Goal: Task Accomplishment & Management: Manage account settings

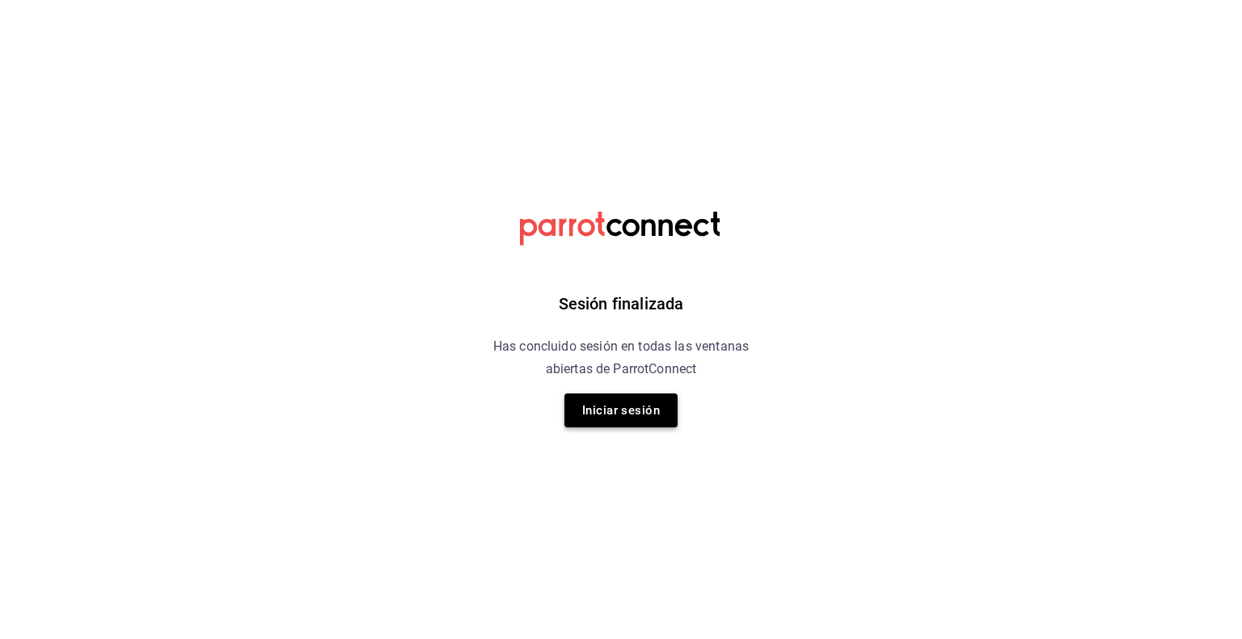
click at [593, 418] on button "Iniciar sesión" at bounding box center [620, 411] width 113 height 34
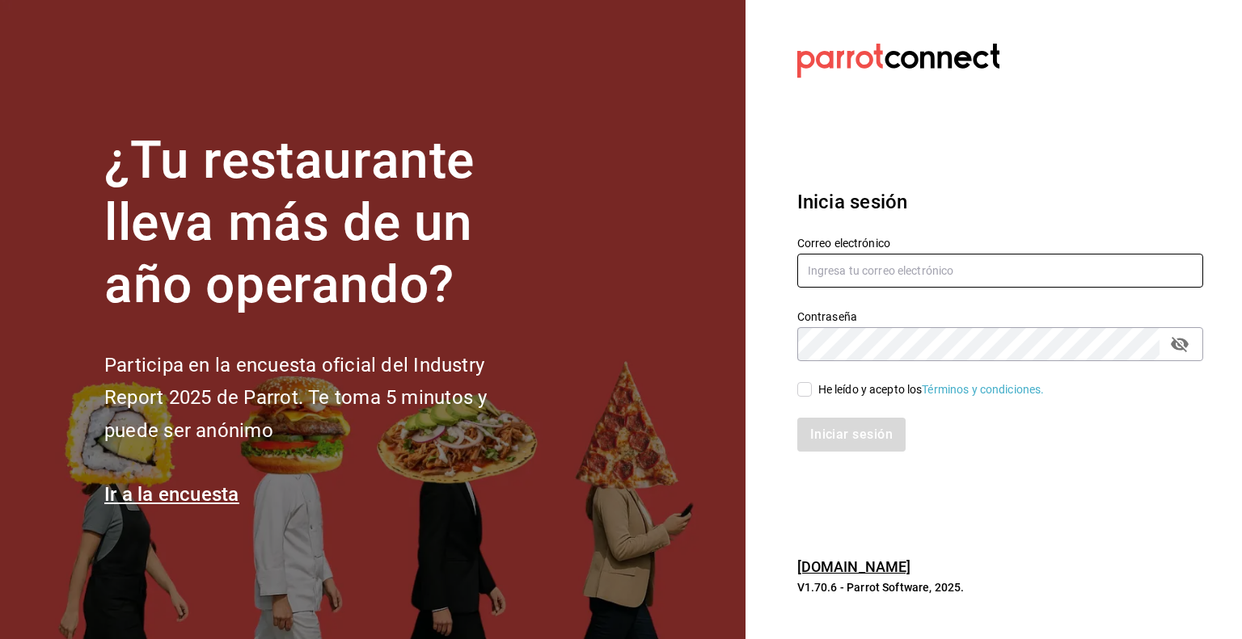
type input "[EMAIL_ADDRESS][DOMAIN_NAME]"
click at [812, 390] on span "He leído y acepto los Términos y condiciones." at bounding box center [928, 390] width 233 height 17
click at [812, 390] on input "He leído y acepto los Términos y condiciones." at bounding box center [804, 389] width 15 height 15
checkbox input "true"
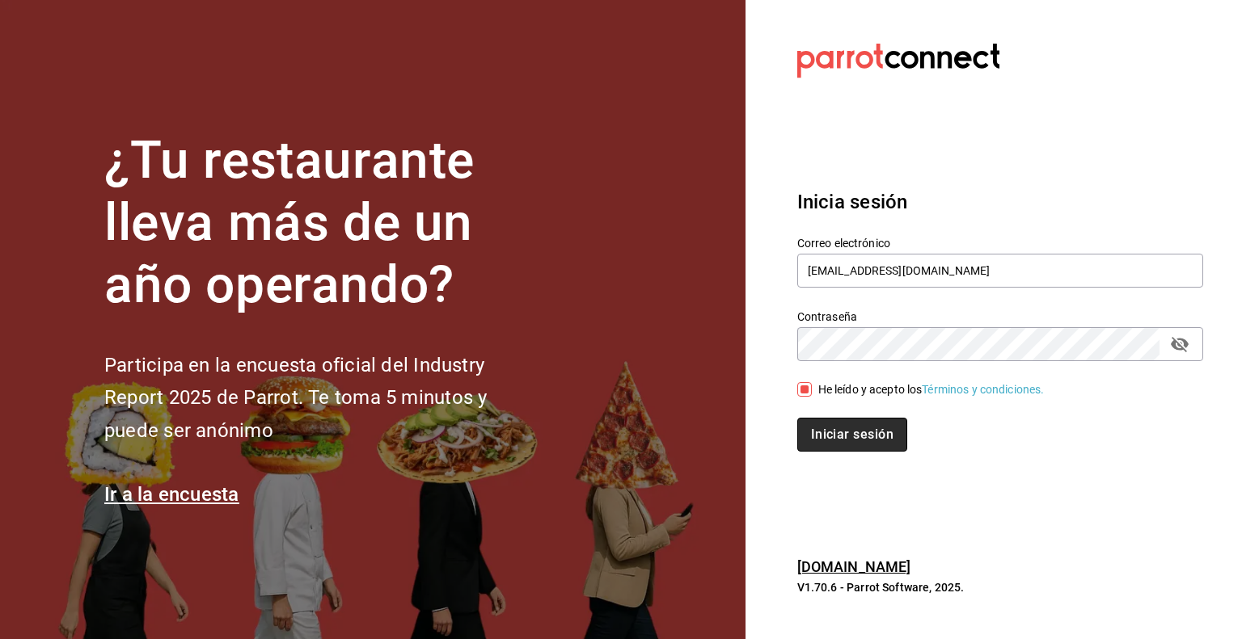
click at [804, 437] on button "Iniciar sesión" at bounding box center [852, 435] width 110 height 34
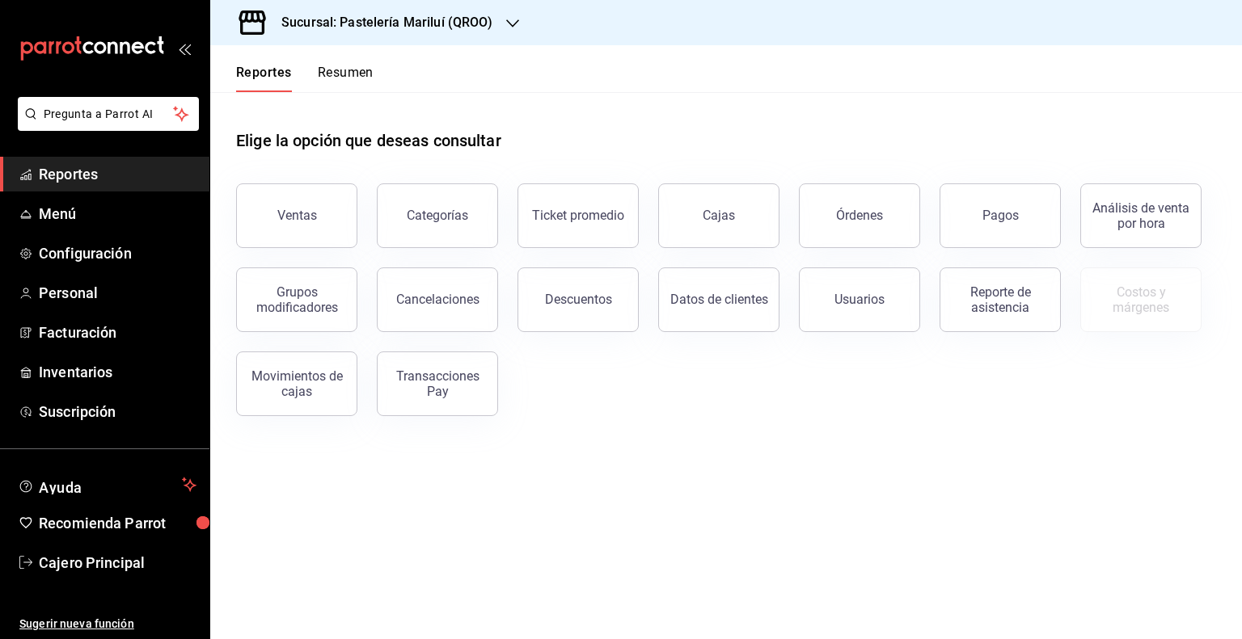
click at [382, 29] on h3 "Sucursal: Pastelería Mariluí (QROO)" at bounding box center [380, 22] width 225 height 19
click at [382, 29] on div at bounding box center [621, 319] width 1242 height 639
click at [49, 226] on link "Menú" at bounding box center [104, 213] width 209 height 35
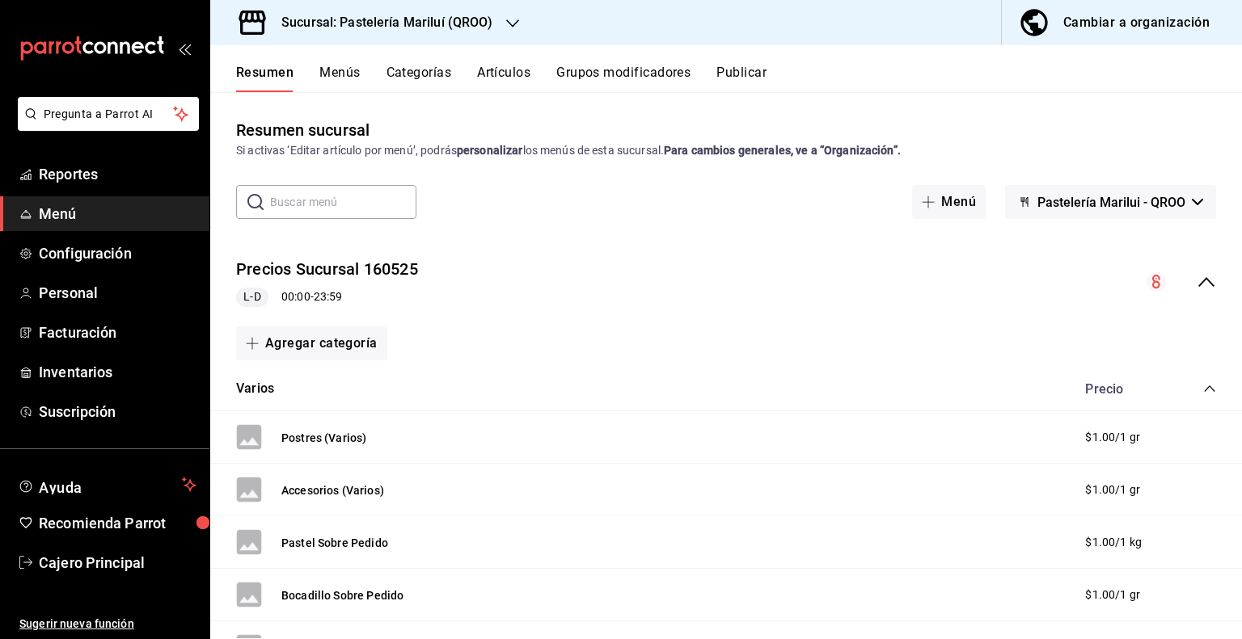
click at [365, 77] on div "Resumen Menús Categorías Artículos Grupos modificadores Publicar" at bounding box center [739, 78] width 1006 height 27
click at [330, 80] on button "Menús" at bounding box center [339, 78] width 40 height 27
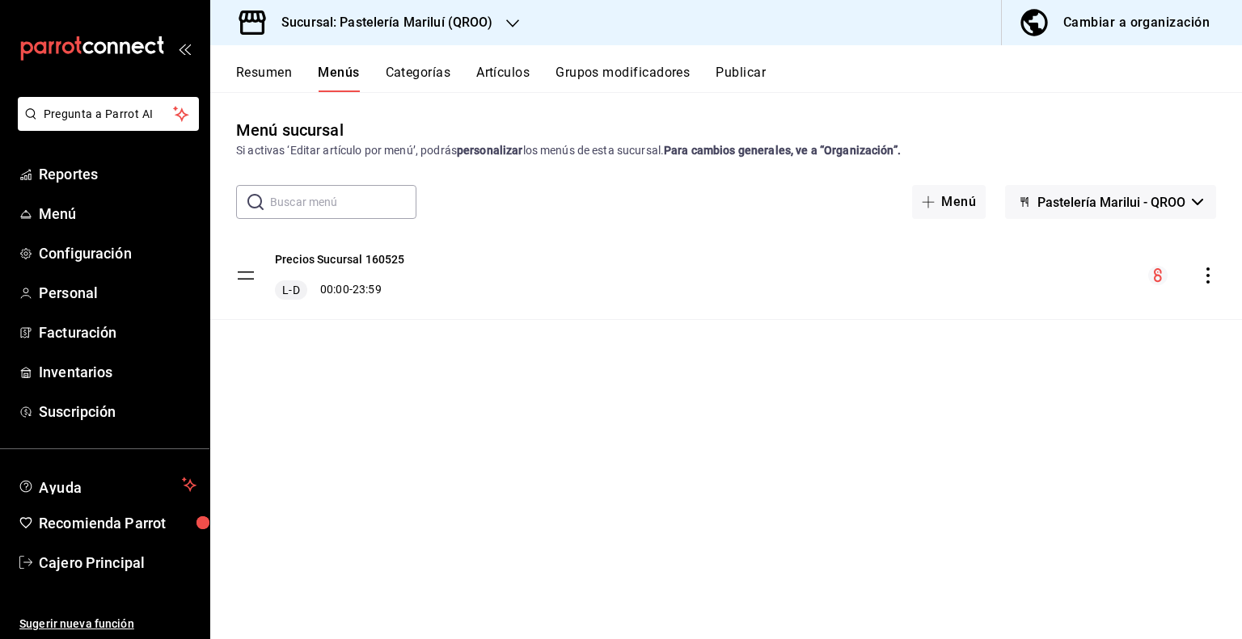
click at [375, 61] on div "Resumen Menús Categorías Artículos Grupos modificadores Publicar" at bounding box center [725, 68] width 1031 height 47
click at [494, 69] on button "Artículos" at bounding box center [502, 78] width 53 height 27
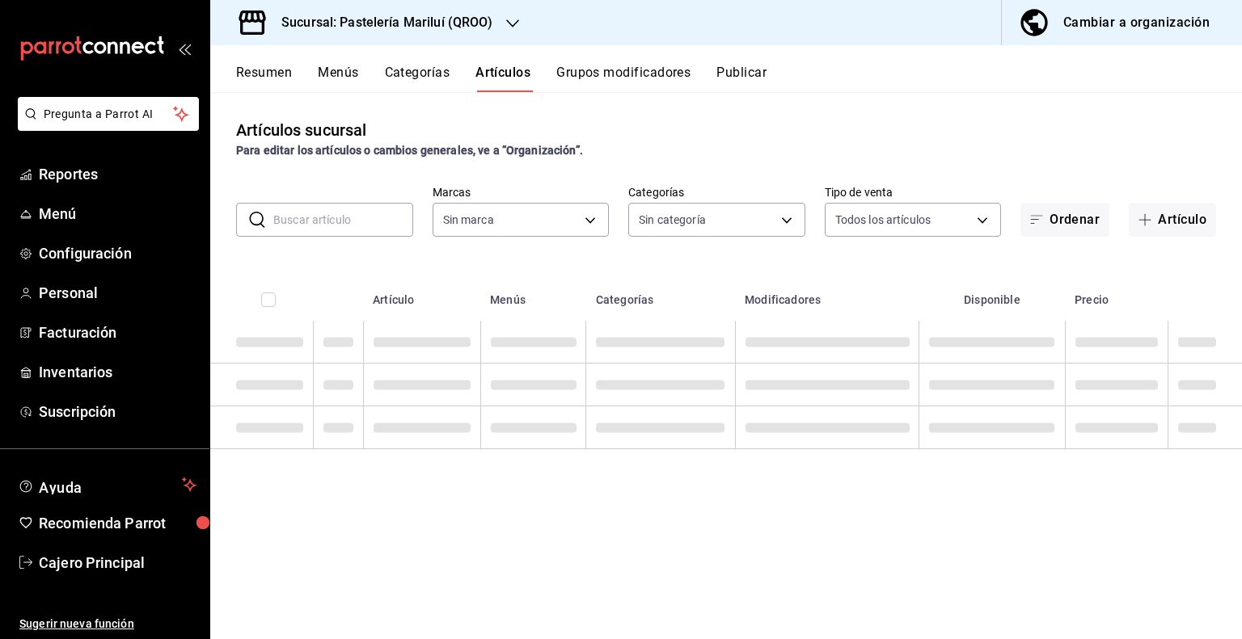
type input "d1899554-f730-4f51-8c80-c6342bb5bc4c"
click at [345, 211] on input "text" at bounding box center [343, 220] width 140 height 32
type input "703872a7-b439-498d-b1e1-19b8f66051e5,80edfc53-d40a-4232-8b2a-e319d3067c0f,a3239…"
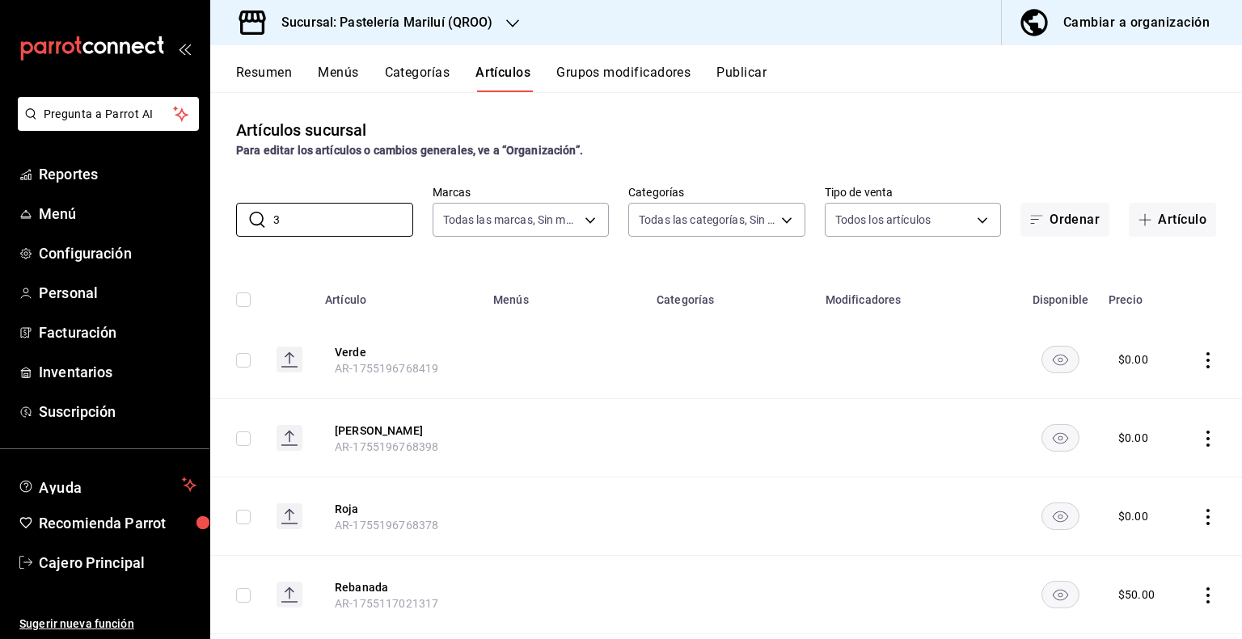
type input "3"
click at [428, 81] on button "Categorías" at bounding box center [417, 78] width 65 height 27
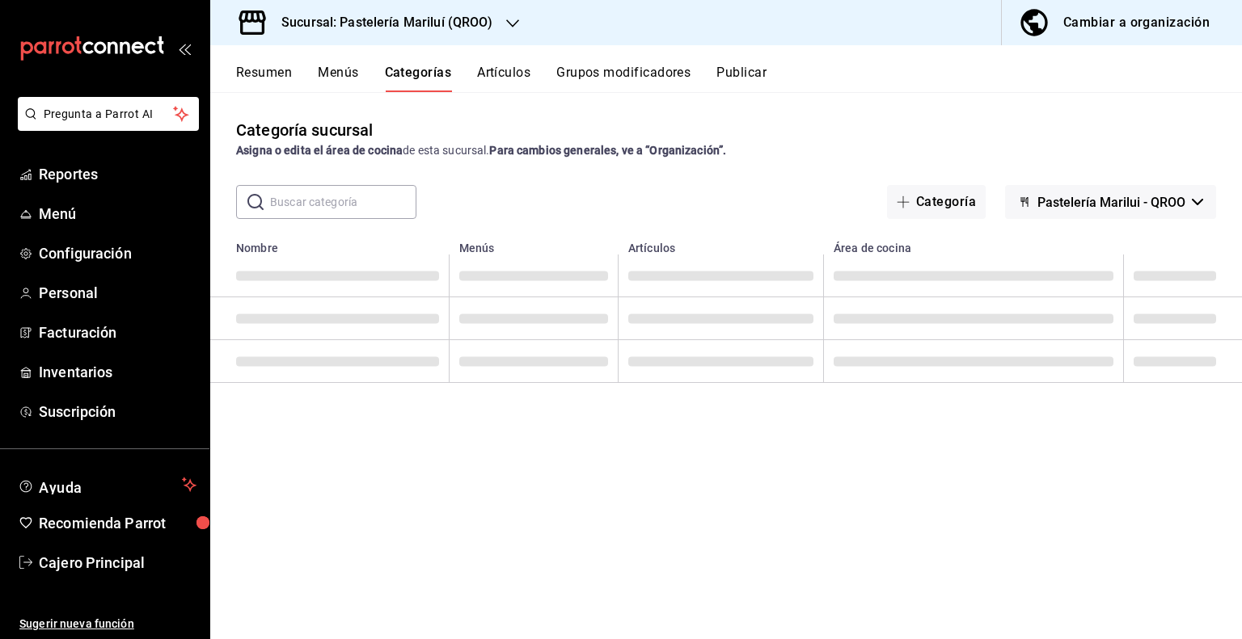
click at [274, 77] on button "Resumen" at bounding box center [264, 78] width 56 height 27
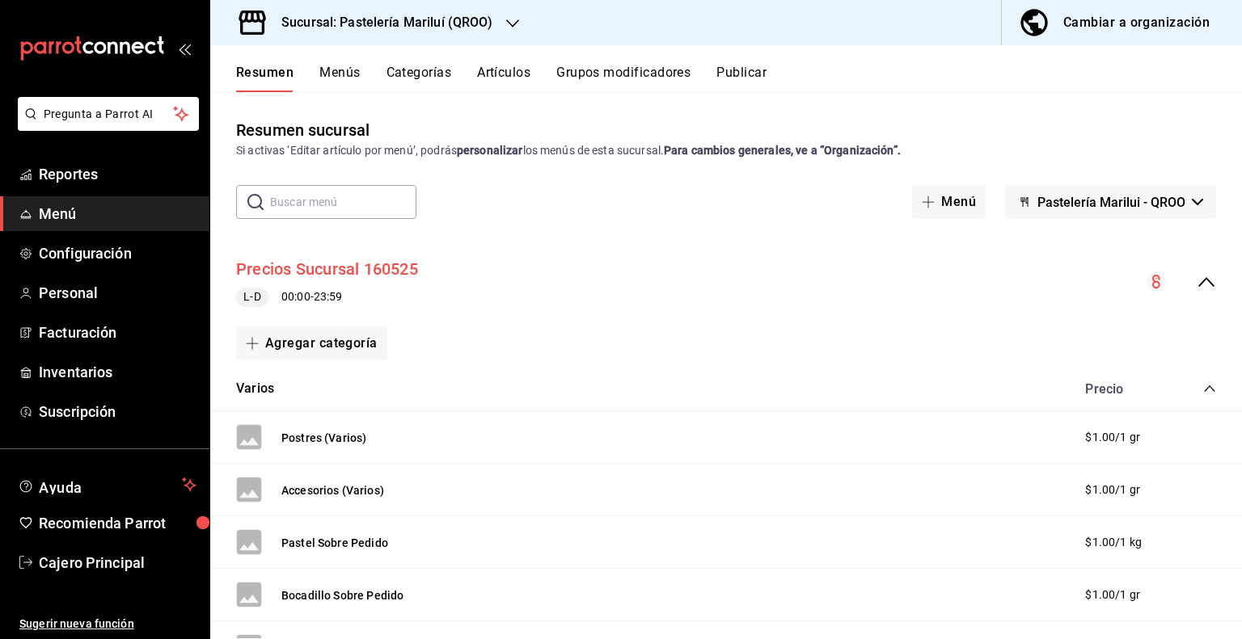
click at [333, 264] on button "Precios Sucursal 160525" at bounding box center [327, 269] width 182 height 23
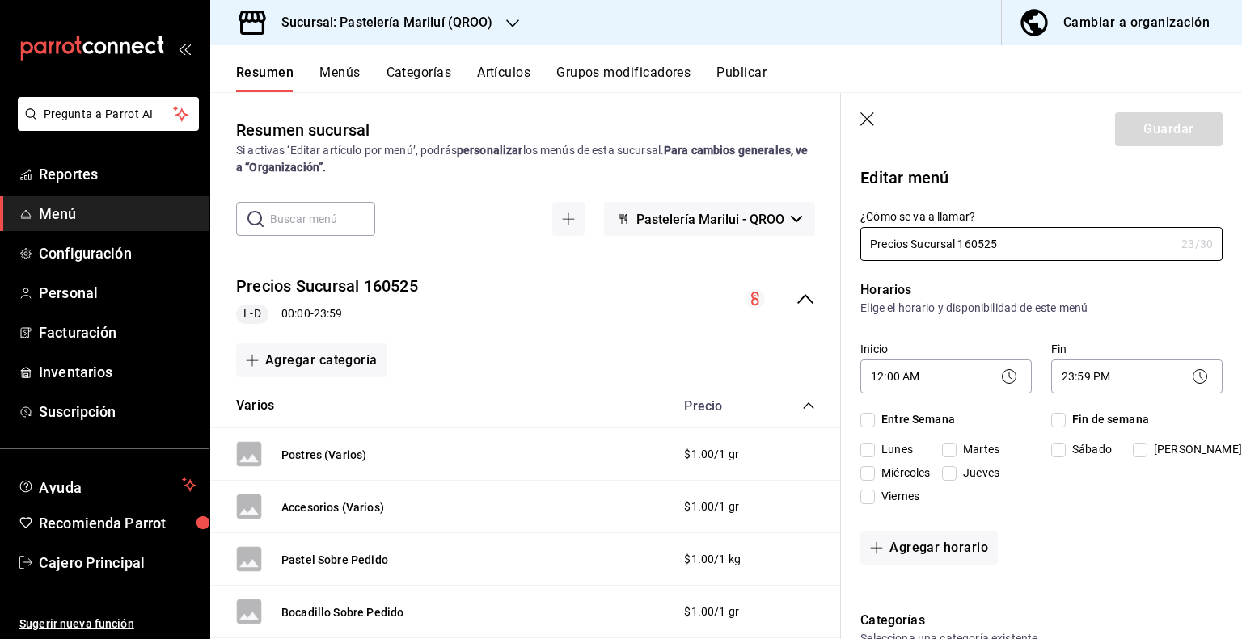
checkbox input "true"
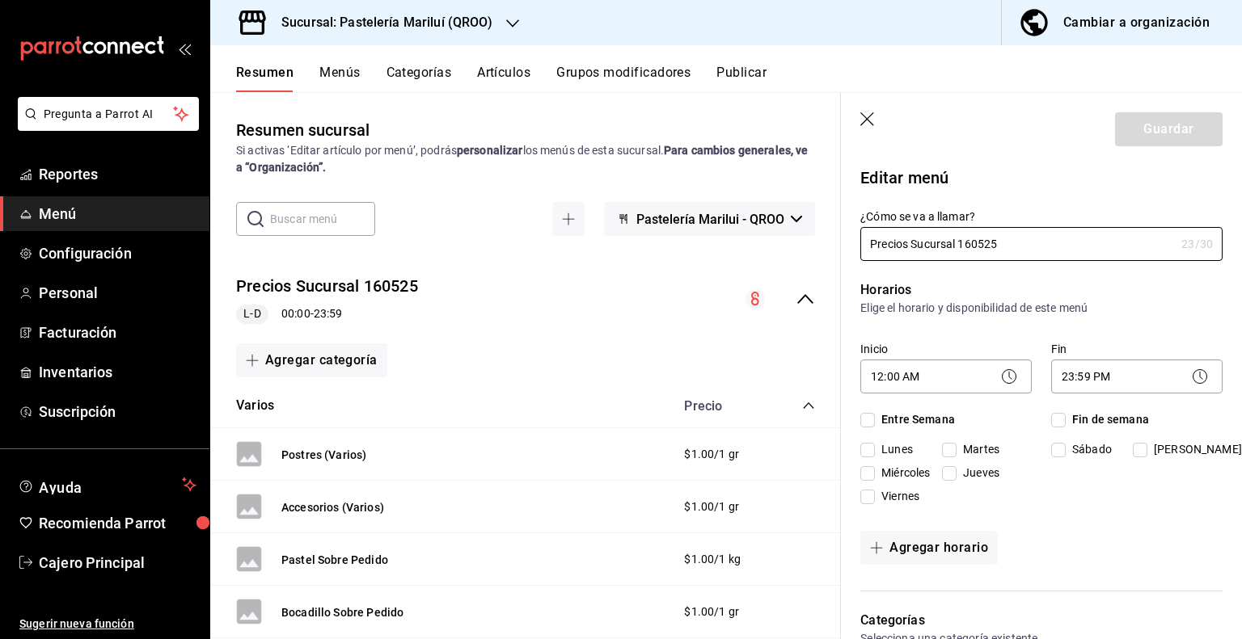
checkbox input "true"
click at [876, 125] on header "Guardar" at bounding box center [1041, 126] width 401 height 66
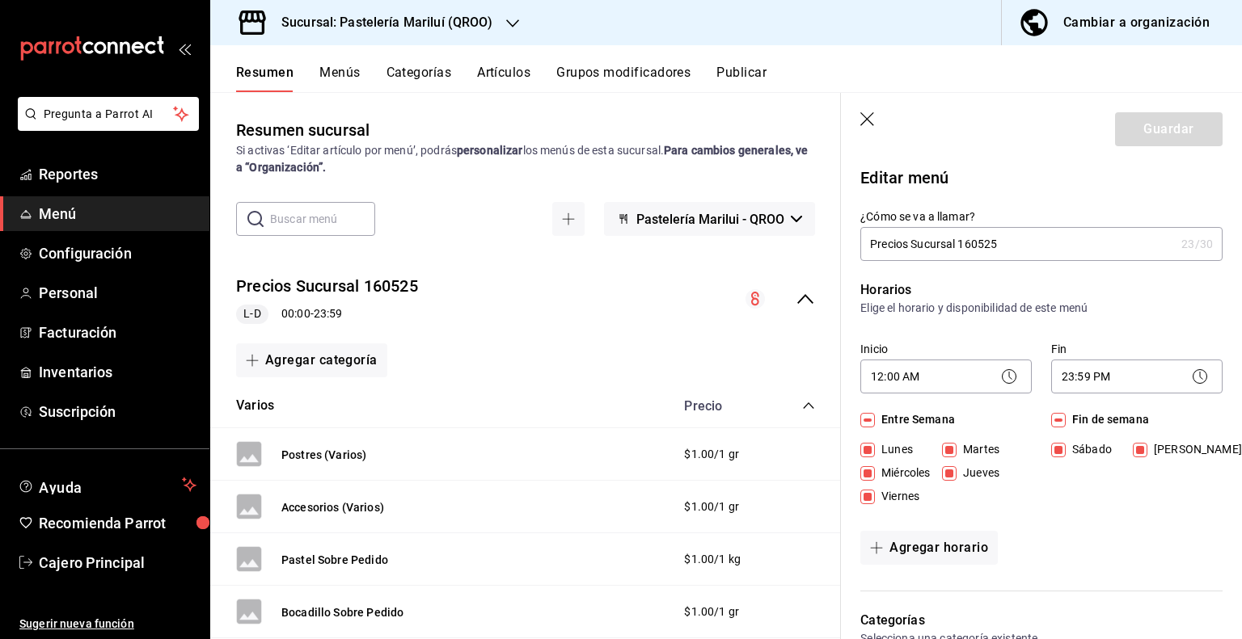
click at [868, 127] on icon "button" at bounding box center [868, 120] width 16 height 16
checkbox input "false"
type input "1758309213243"
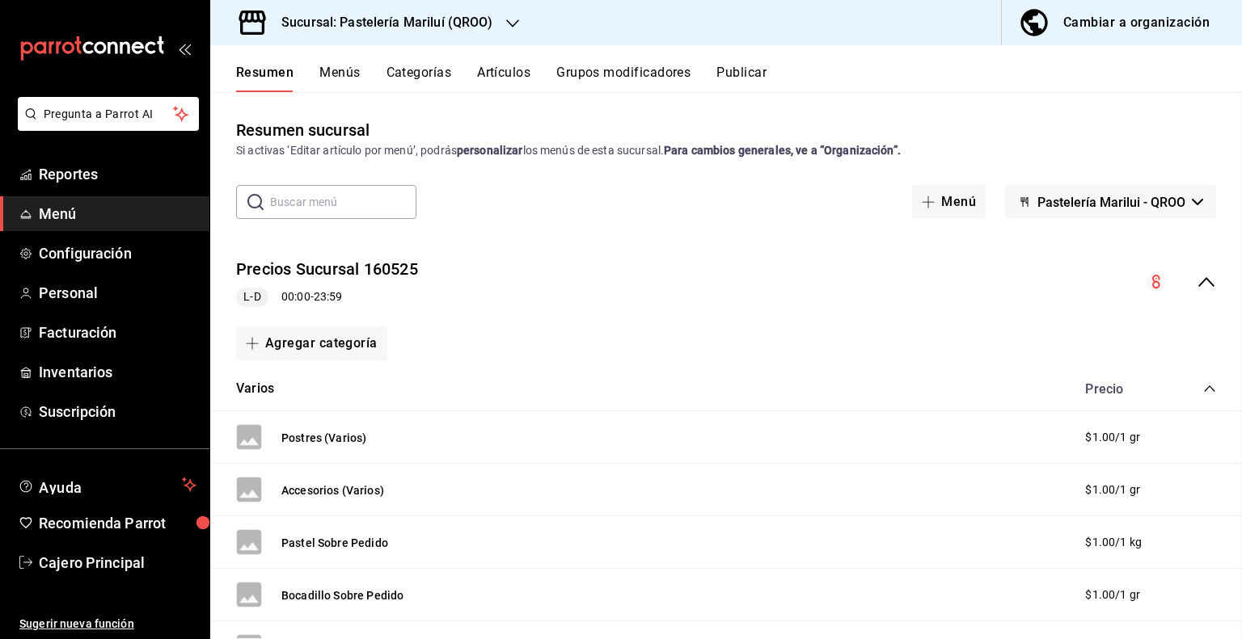
checkbox input "false"
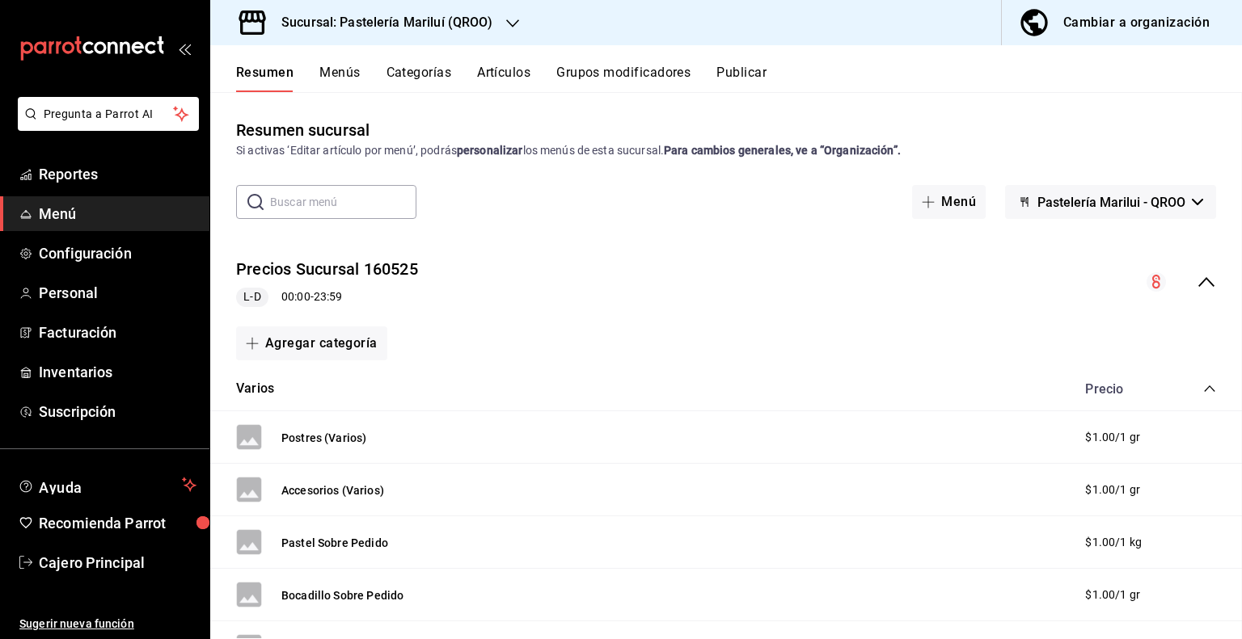
checkbox input "false"
click at [370, 191] on input "text" at bounding box center [343, 202] width 146 height 32
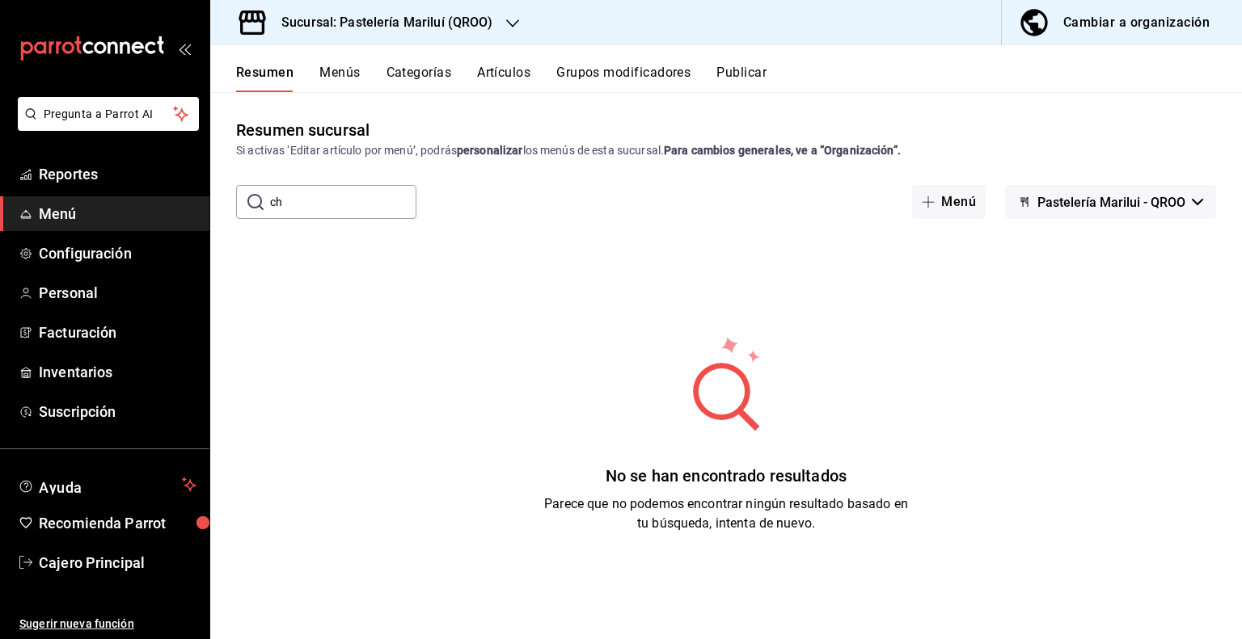
type input "c"
type input "3"
click at [663, 67] on button "Grupos modificadores" at bounding box center [623, 78] width 134 height 27
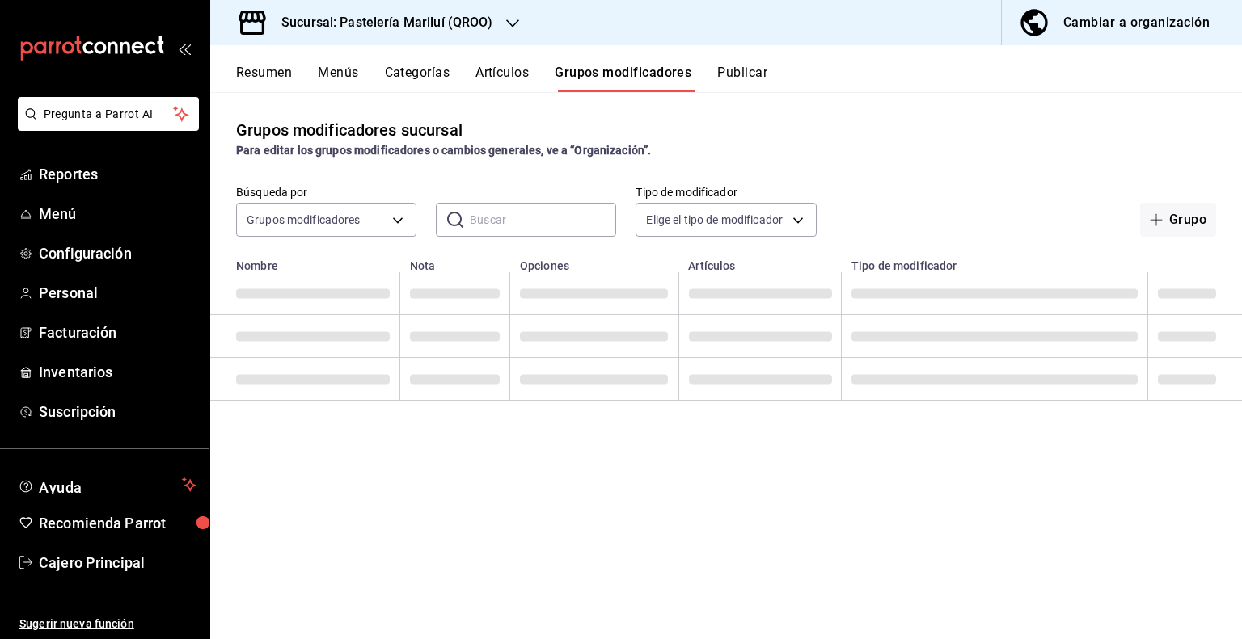
click at [488, 213] on input "text" at bounding box center [543, 220] width 146 height 32
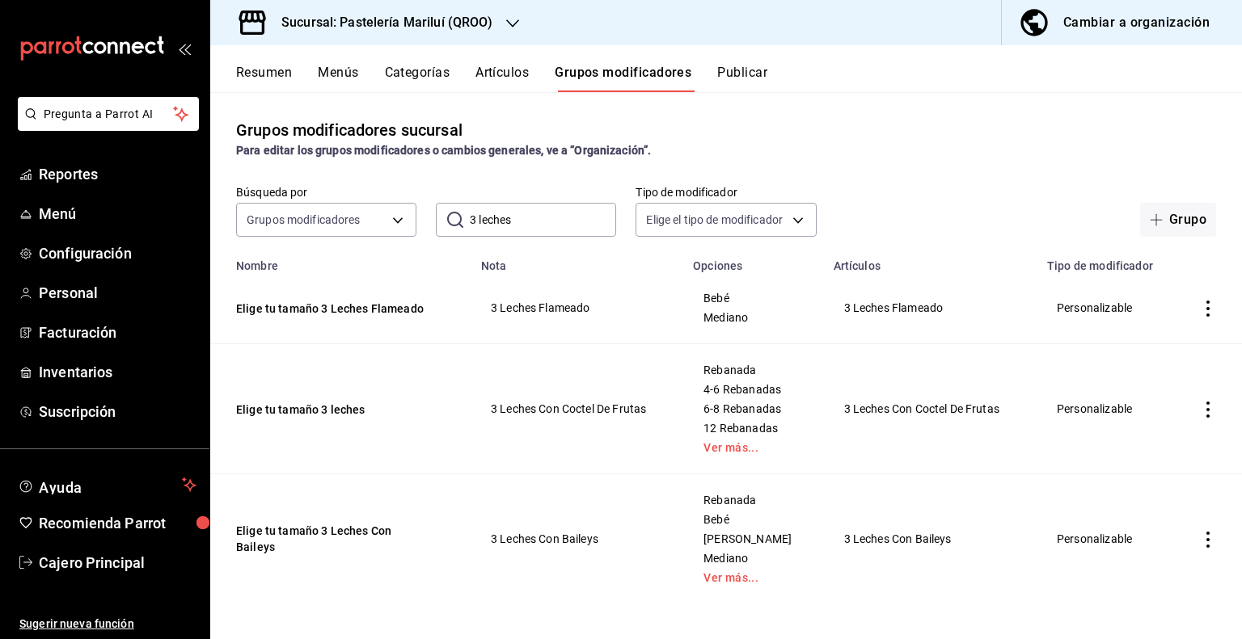
click at [504, 218] on input "3 leches" at bounding box center [543, 220] width 146 height 32
type input "chocolate"
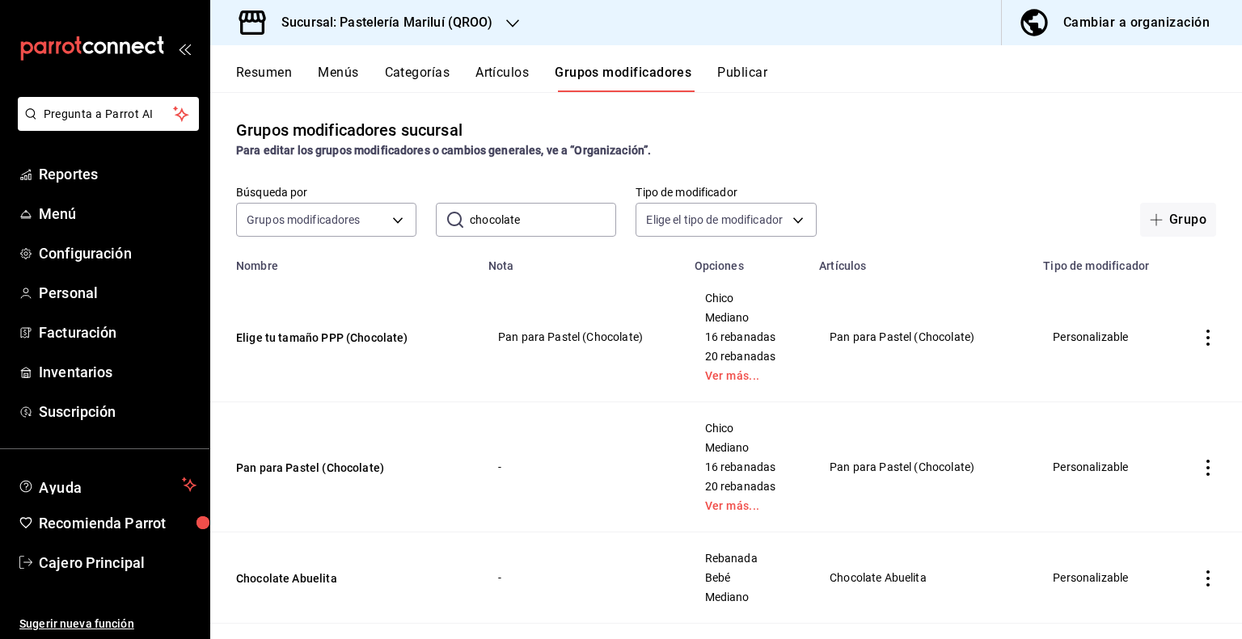
click at [514, 75] on button "Artículos" at bounding box center [501, 78] width 53 height 27
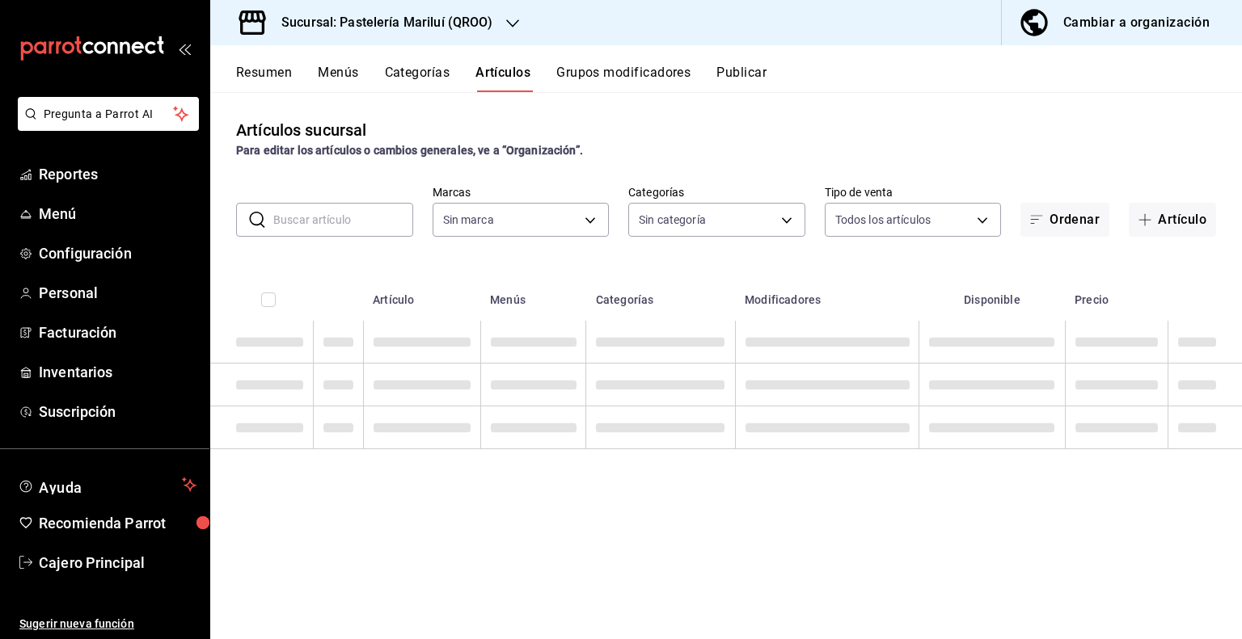
type input "d1899554-f730-4f51-8c80-c6342bb5bc4c"
click at [394, 234] on input "text" at bounding box center [343, 220] width 140 height 32
type input "3 lecehs"
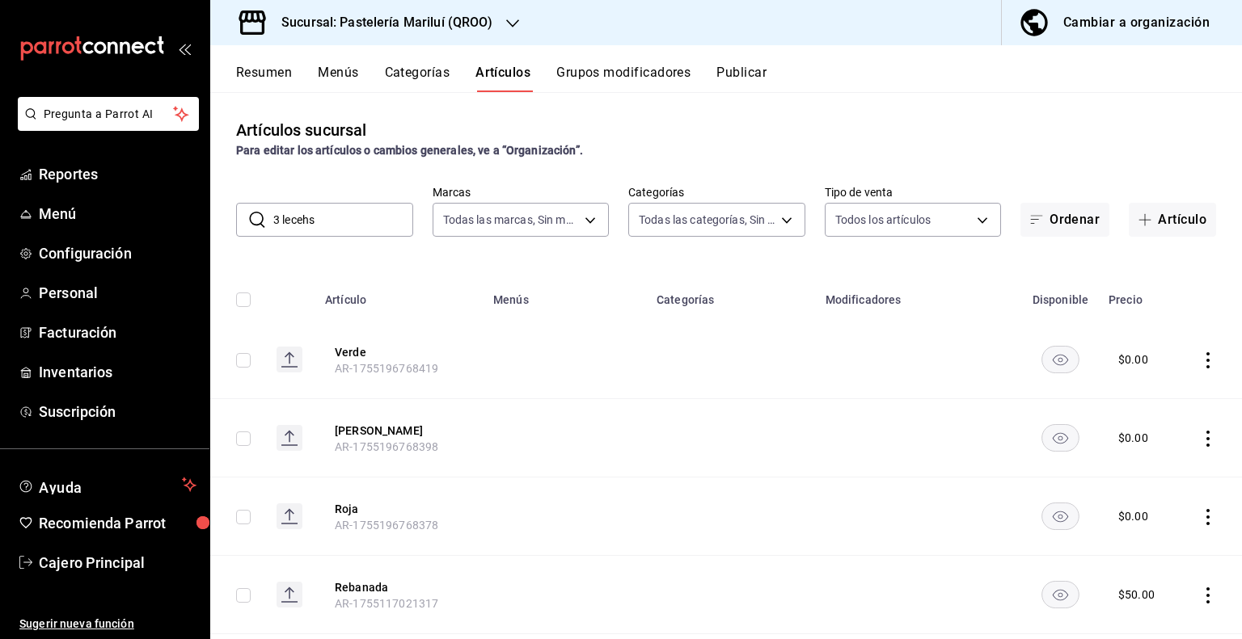
type input "703872a7-b439-498d-b1e1-19b8f66051e5,80edfc53-d40a-4232-8b2a-e319d3067c0f,a3239…"
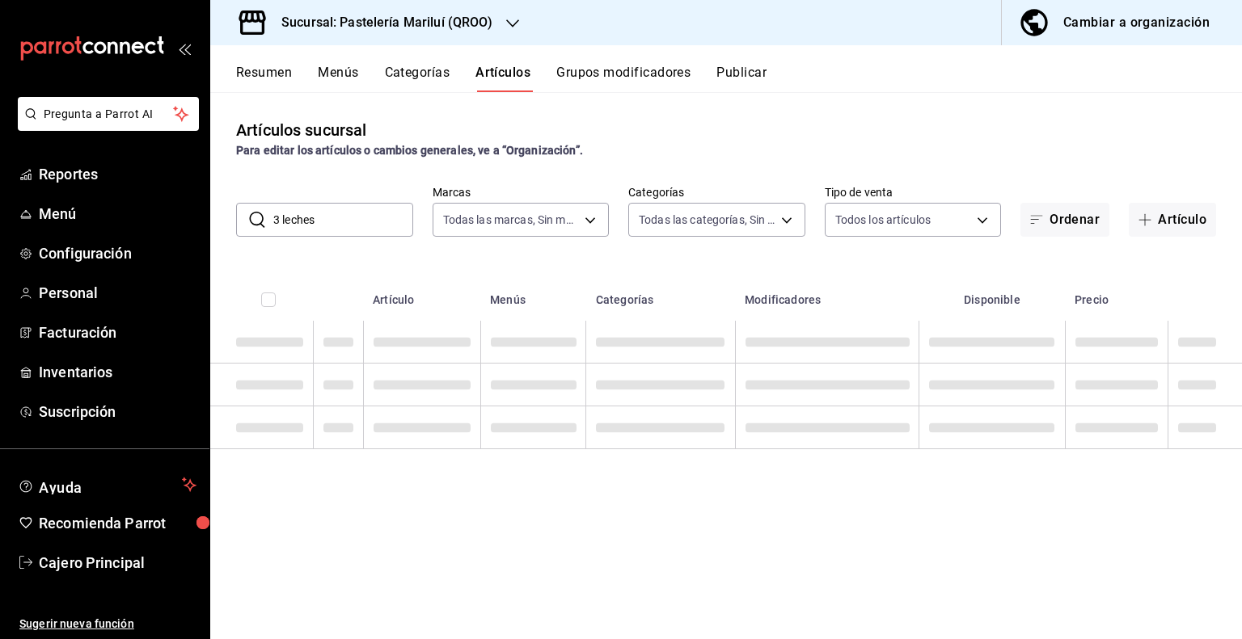
type input "3 leches"
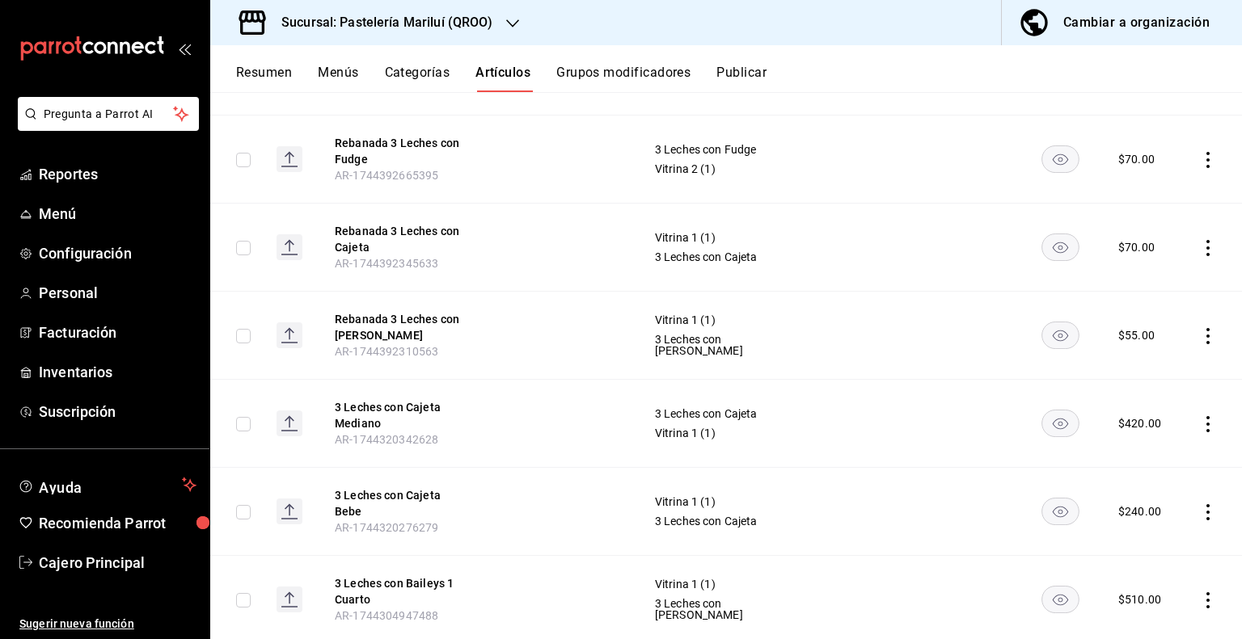
scroll to position [73, 0]
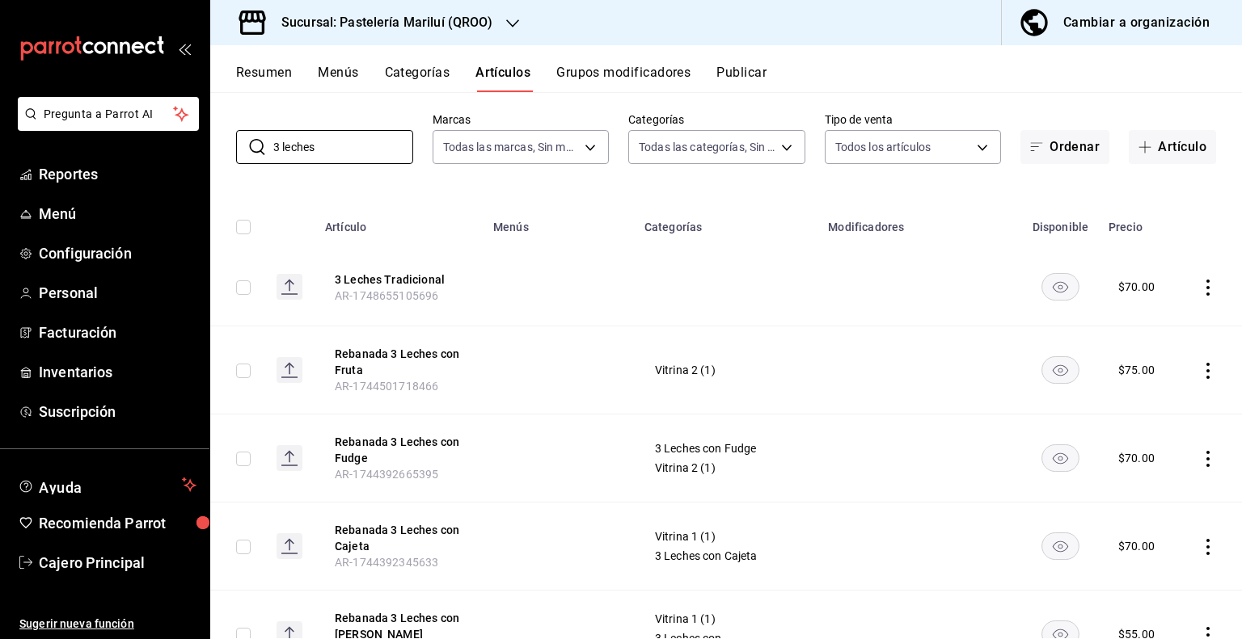
drag, startPoint x: 664, startPoint y: 61, endPoint x: 660, endPoint y: 81, distance: 20.6
click at [663, 61] on div "Resumen Menús Categorías Artículos Grupos modificadores Publicar" at bounding box center [725, 68] width 1031 height 47
click at [657, 83] on button "Grupos modificadores" at bounding box center [623, 78] width 134 height 27
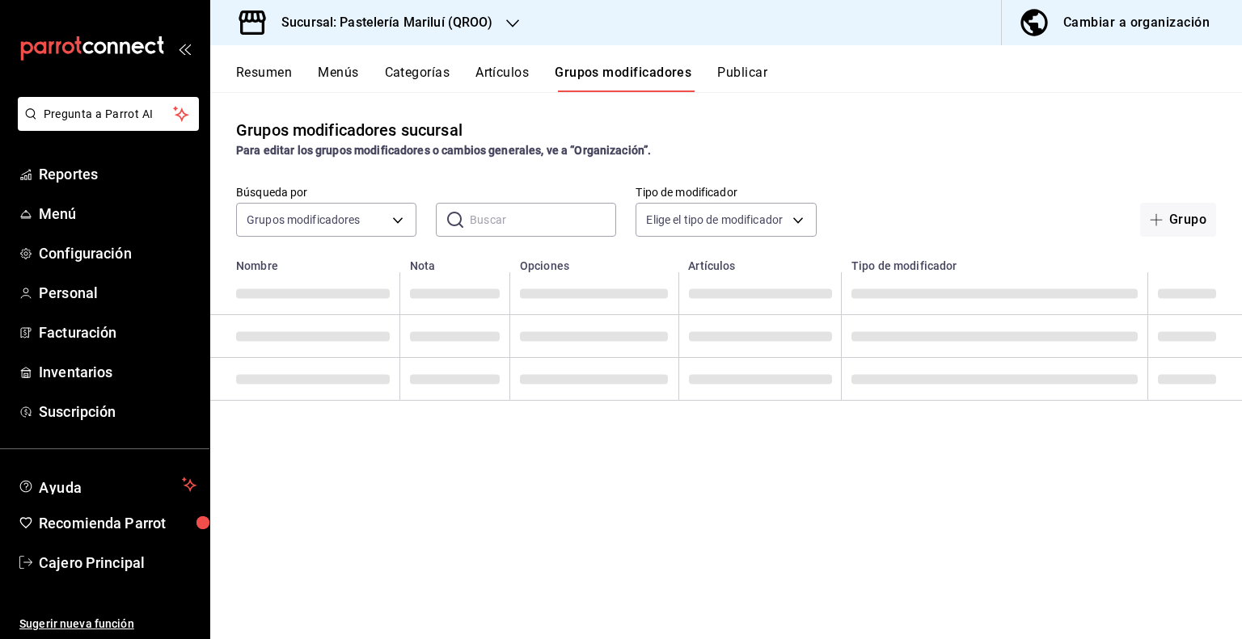
click at [466, 212] on div "​ ​" at bounding box center [526, 220] width 180 height 34
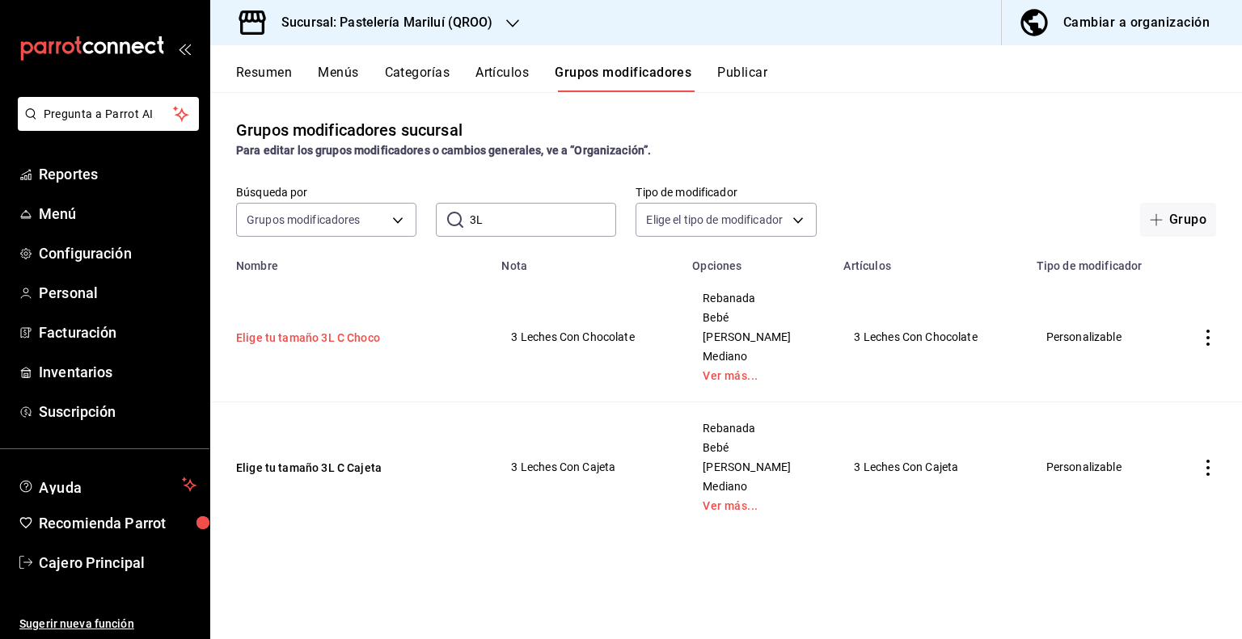
click at [359, 345] on button "Elige tu tamaño 3L C Choco" at bounding box center [333, 338] width 194 height 16
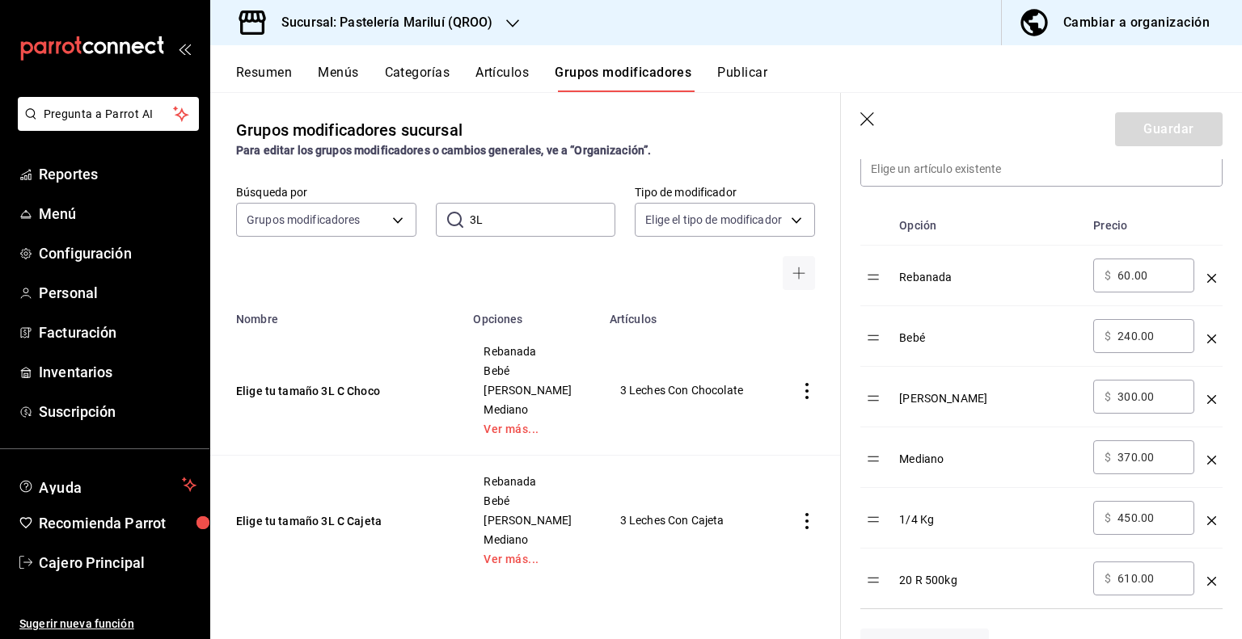
scroll to position [647, 0]
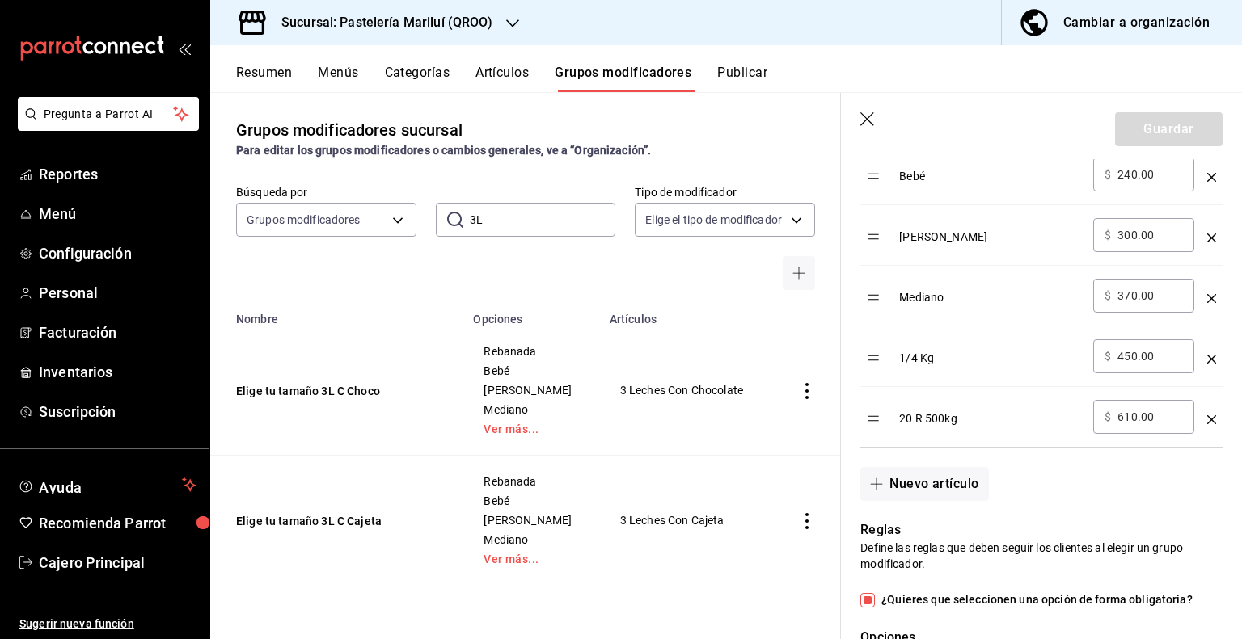
click at [868, 120] on icon "button" at bounding box center [867, 119] width 14 height 14
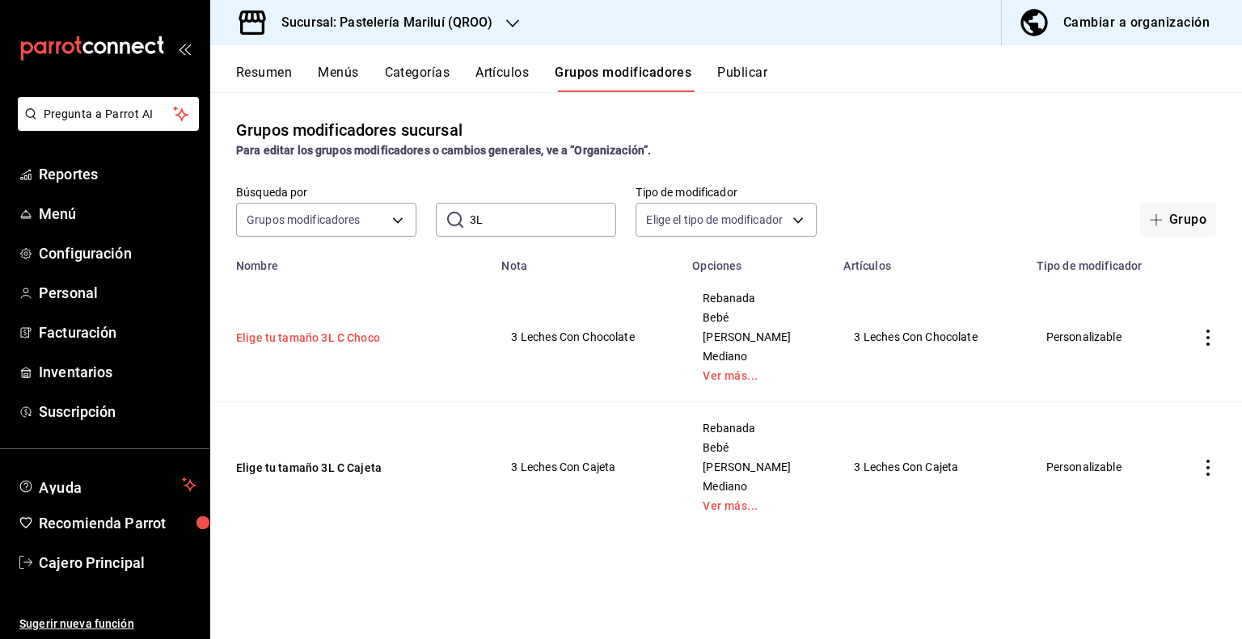
click at [363, 341] on button "Elige tu tamaño 3L C Choco" at bounding box center [333, 338] width 194 height 16
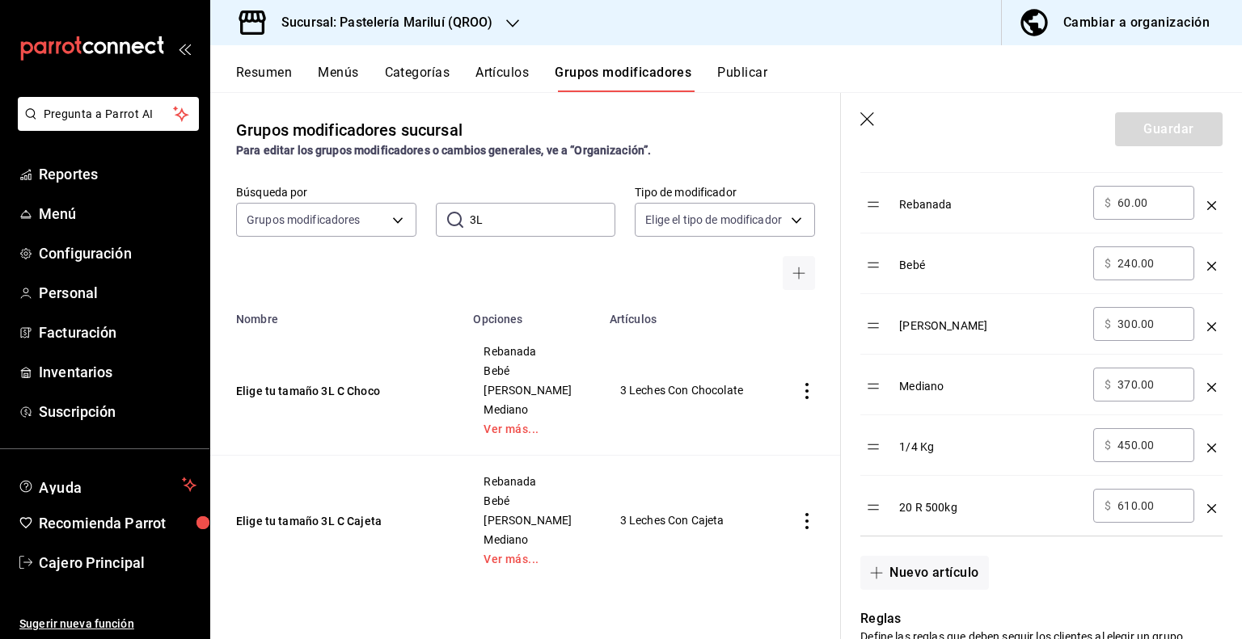
scroll to position [566, 0]
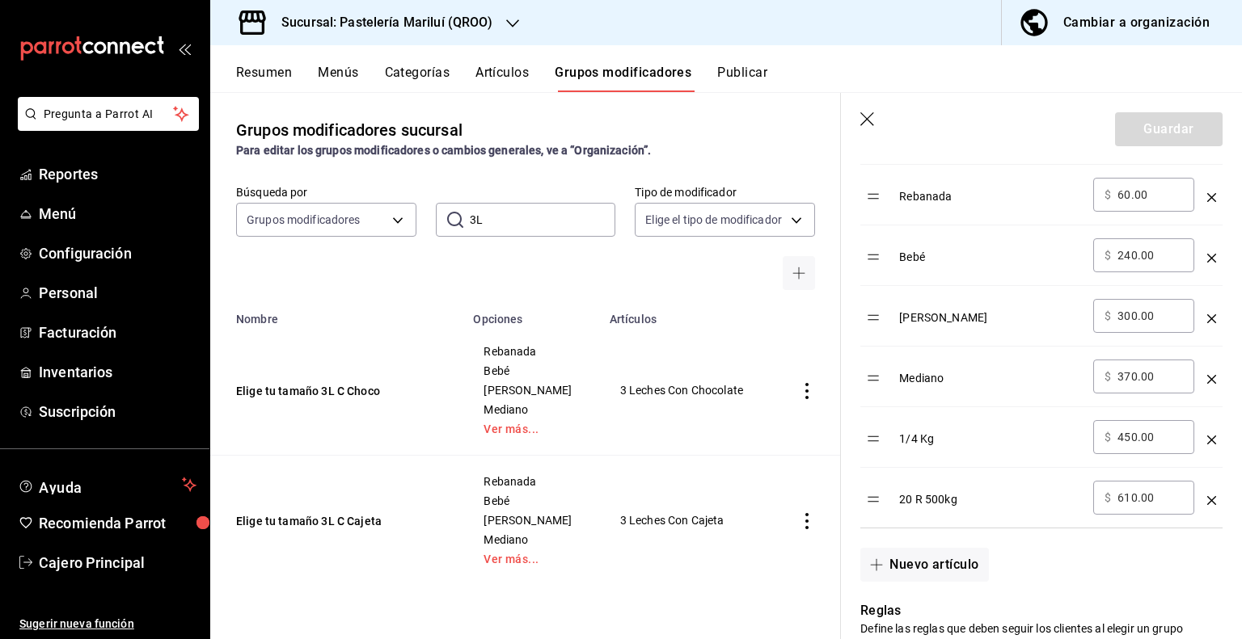
click at [536, 242] on div "Búsqueda por Grupos modificadores GROUP ​ 3L ​ Tipo de modificador Elige el tip…" at bounding box center [525, 237] width 631 height 105
click at [544, 226] on input "3L" at bounding box center [543, 220] width 146 height 32
click at [545, 224] on input "3L" at bounding box center [543, 220] width 146 height 32
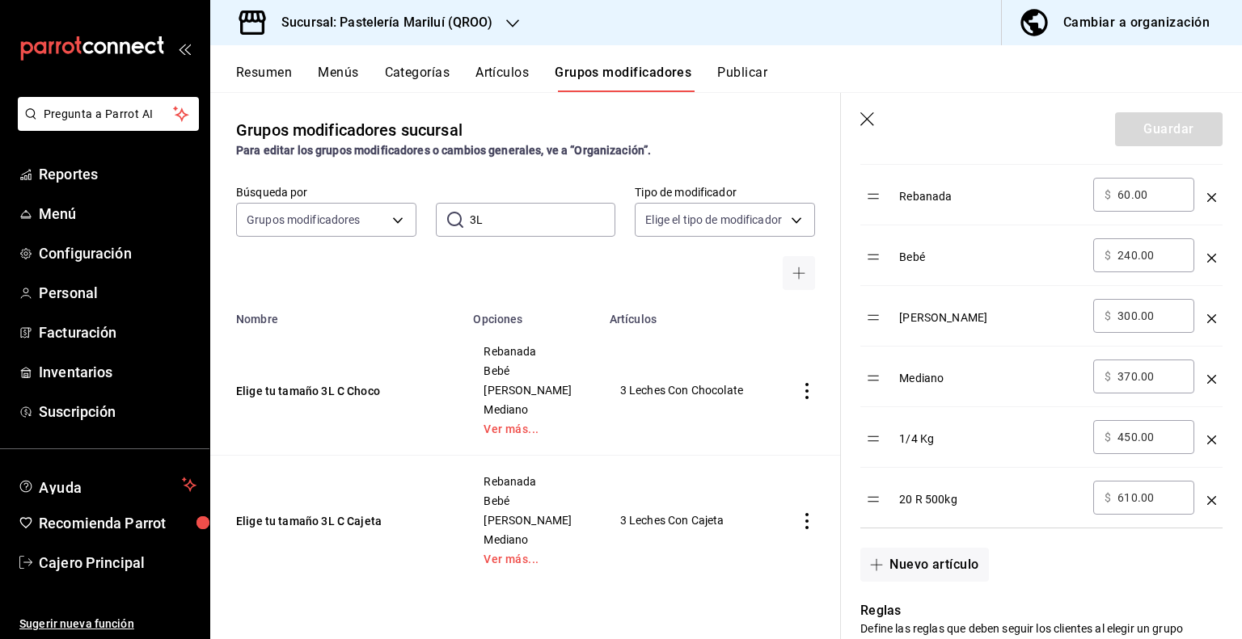
click at [545, 224] on input "3L" at bounding box center [543, 220] width 146 height 32
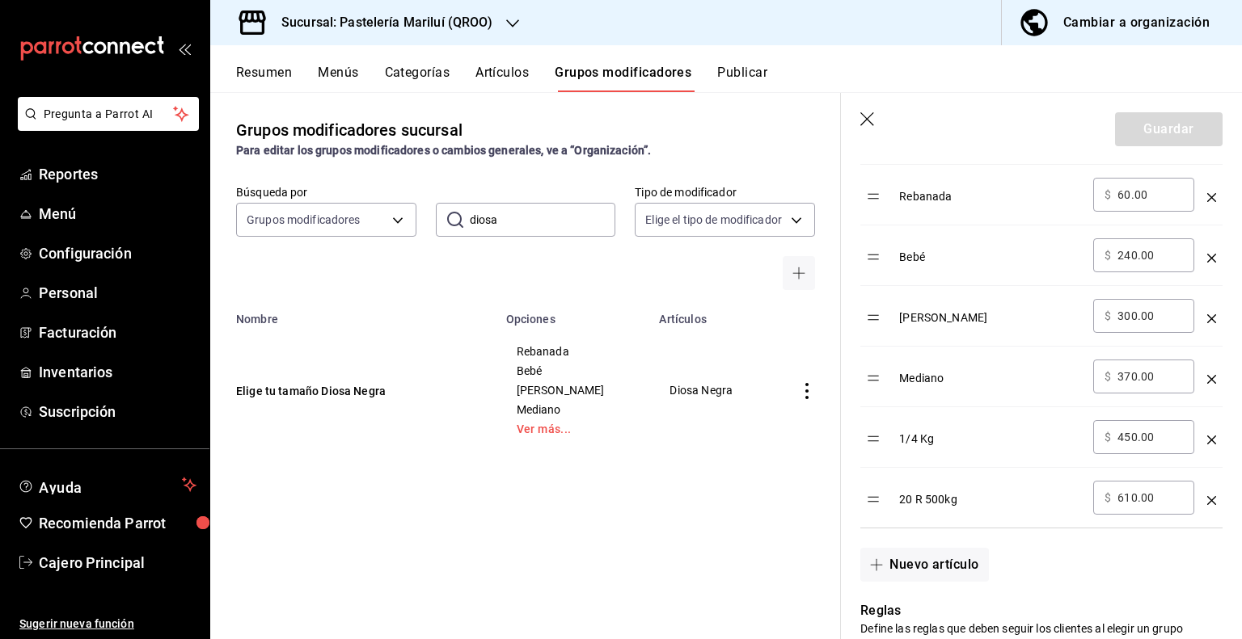
click at [868, 105] on header "Guardar" at bounding box center [1041, 126] width 401 height 66
click at [860, 120] on icon "button" at bounding box center [868, 120] width 16 height 16
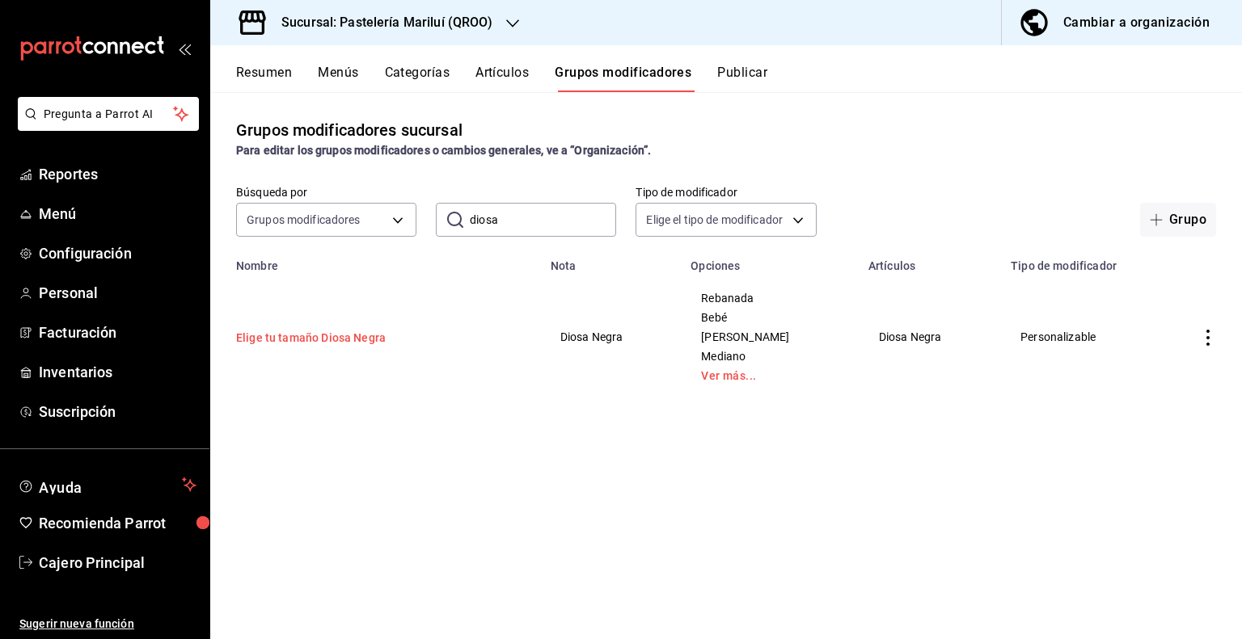
click at [302, 333] on button "Elige tu tamaño Diosa Negra" at bounding box center [333, 338] width 194 height 16
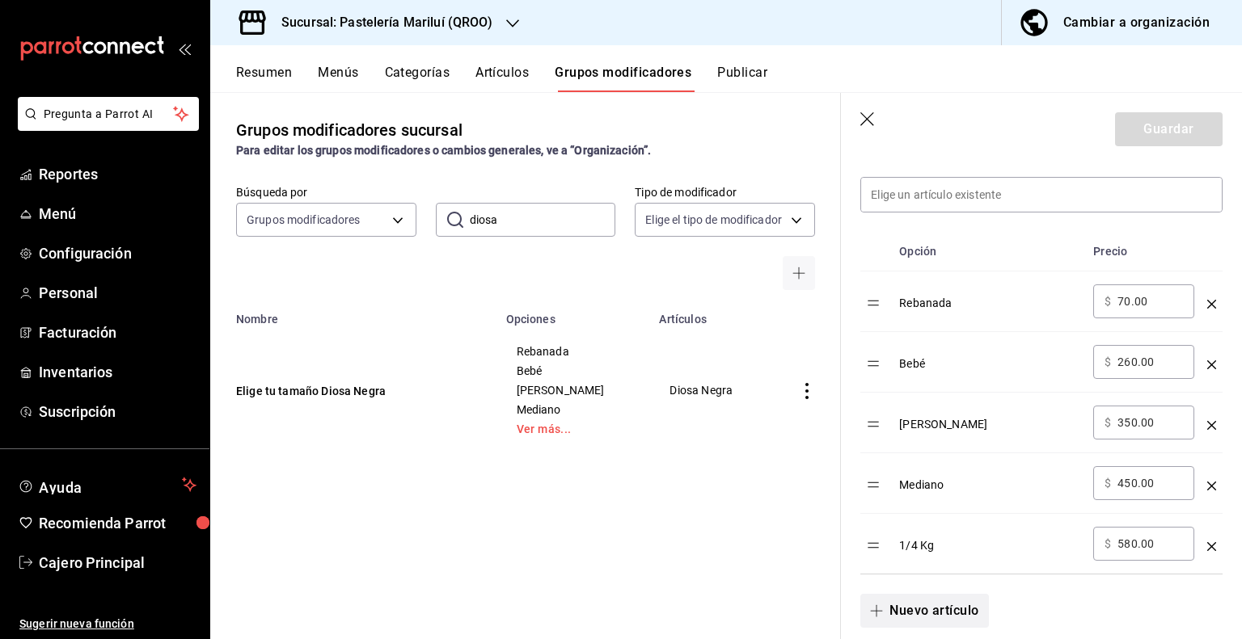
scroll to position [485, 0]
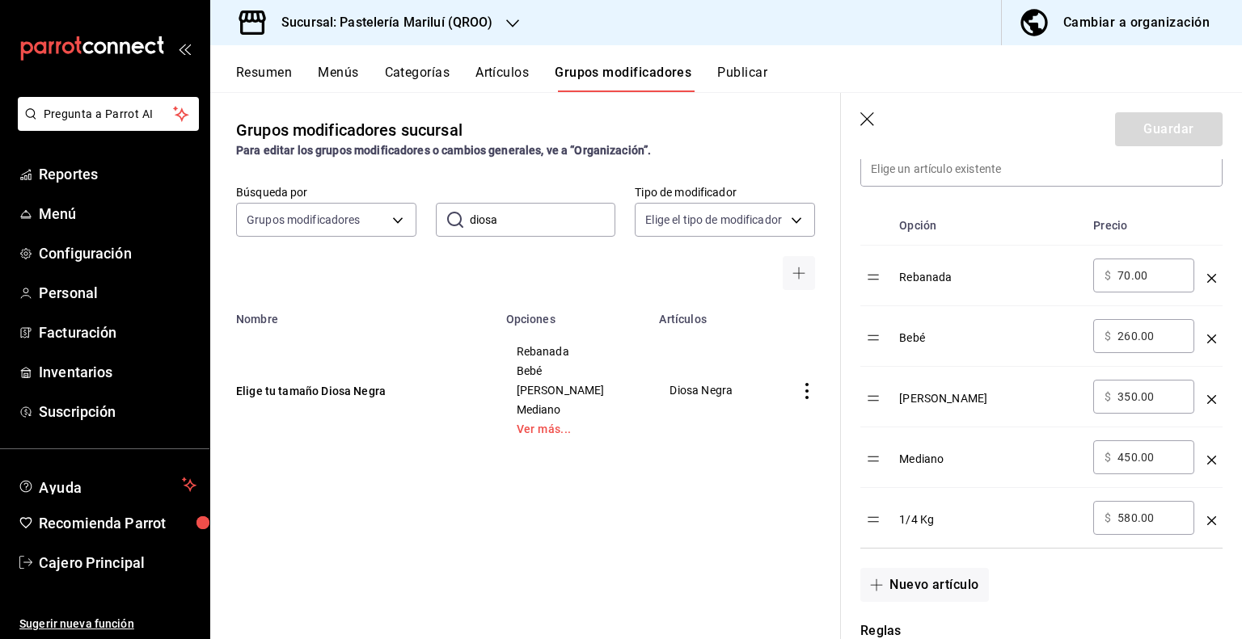
click at [505, 208] on input "diosa" at bounding box center [543, 220] width 146 height 32
click at [504, 209] on input "diosa" at bounding box center [543, 220] width 146 height 32
type input "fudge"
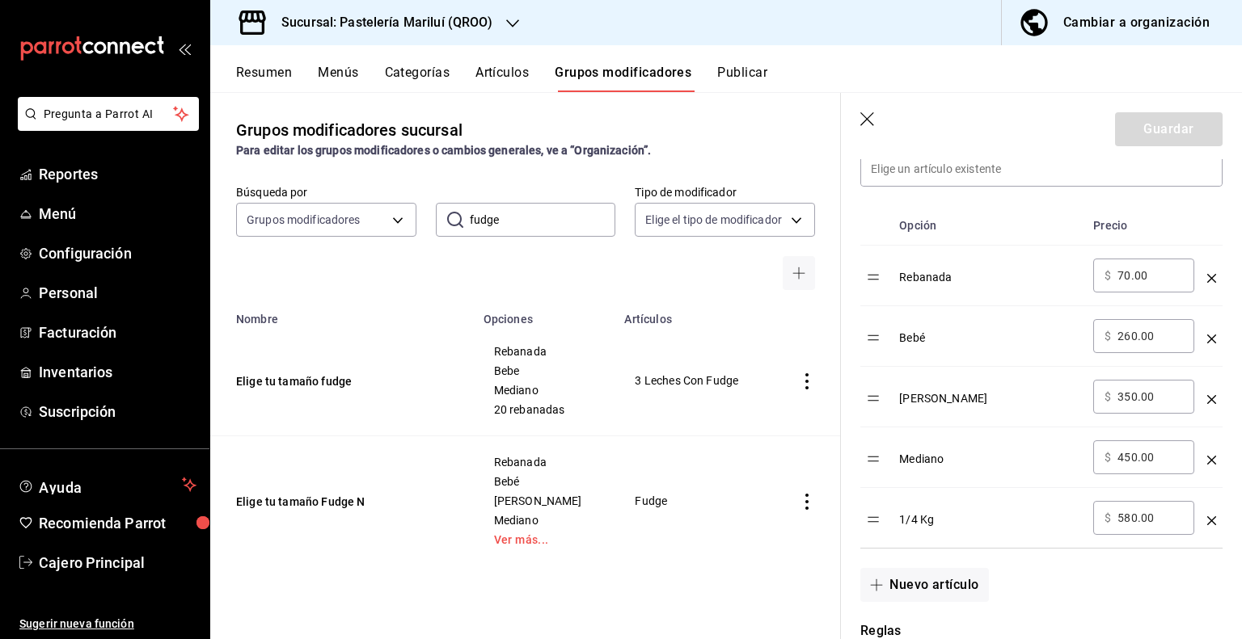
click at [886, 117] on header "Guardar" at bounding box center [1041, 126] width 401 height 66
click at [866, 123] on icon "button" at bounding box center [868, 120] width 16 height 16
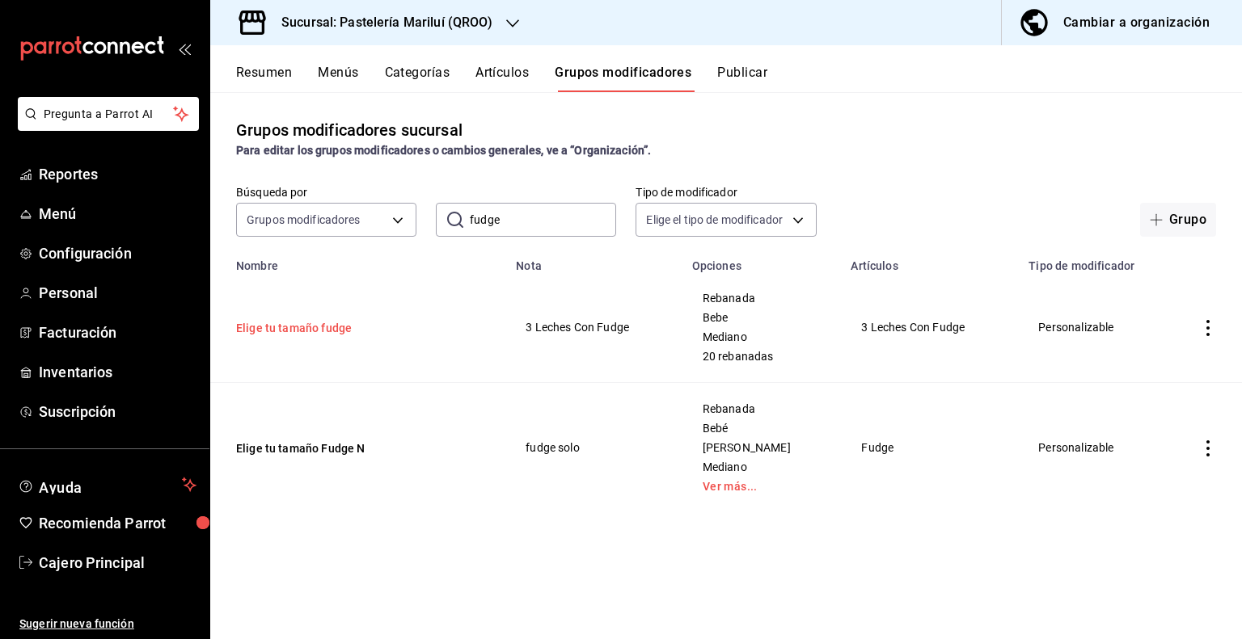
click at [340, 329] on button "Elige tu tamaño fudge" at bounding box center [333, 328] width 194 height 16
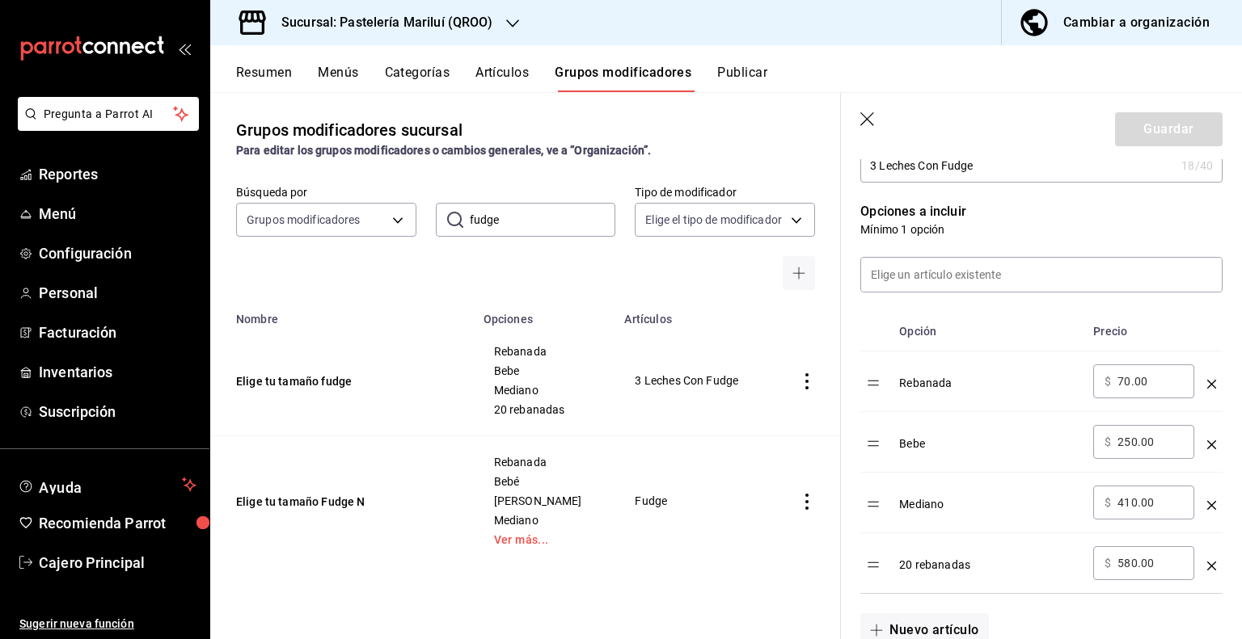
scroll to position [404, 0]
